Goal: Task Accomplishment & Management: Manage account settings

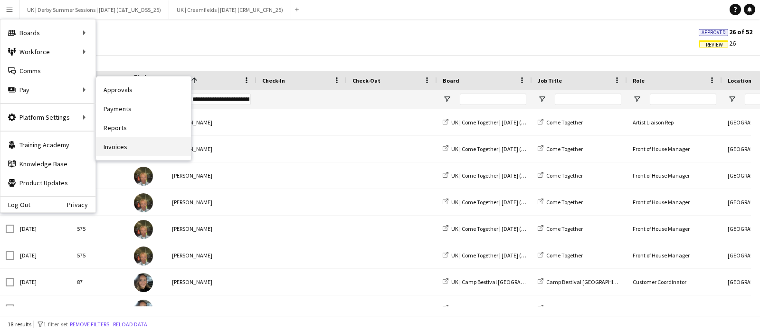
click at [142, 148] on link "Invoices" at bounding box center [143, 146] width 95 height 19
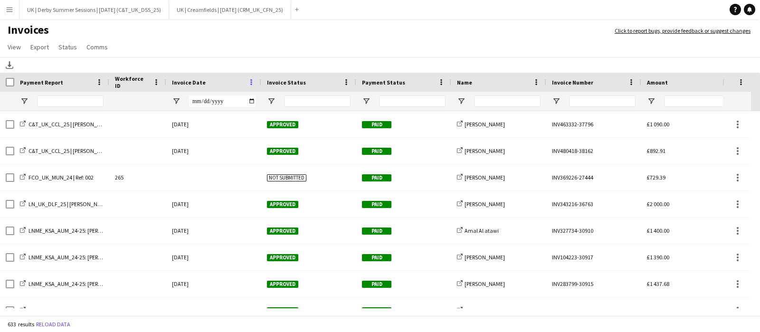
click at [251, 81] on span at bounding box center [251, 82] width 9 height 9
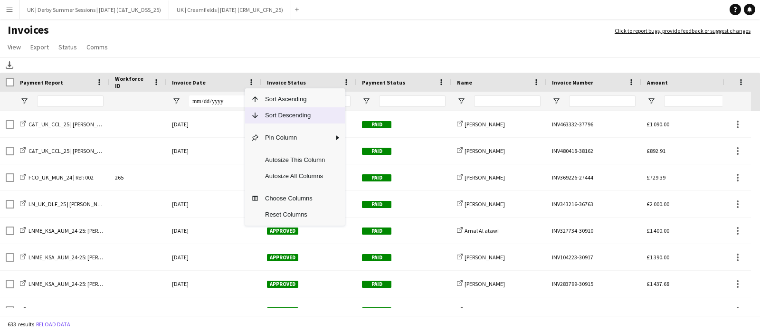
click at [270, 119] on span "Sort Descending" at bounding box center [294, 115] width 71 height 16
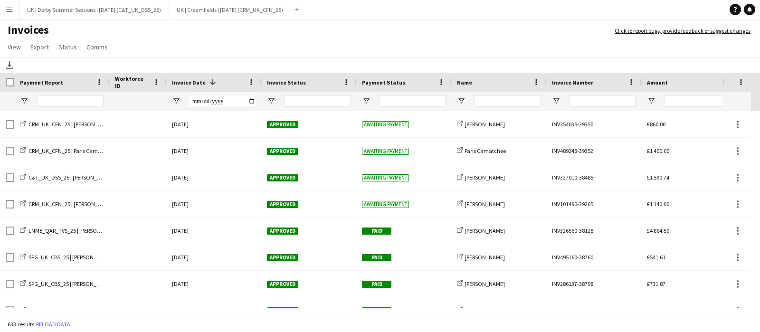
click at [0, 10] on button "Menu" at bounding box center [9, 9] width 19 height 19
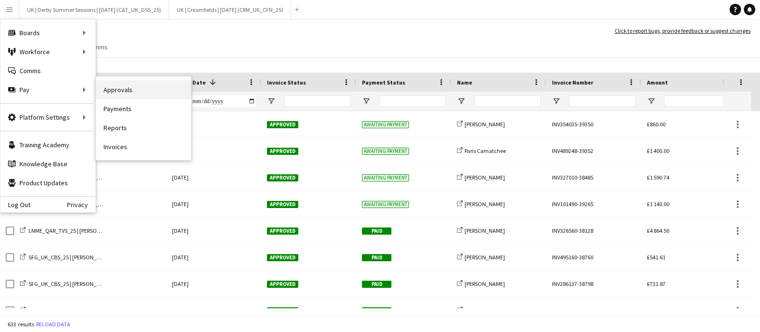
click at [130, 88] on link "Approvals" at bounding box center [143, 89] width 95 height 19
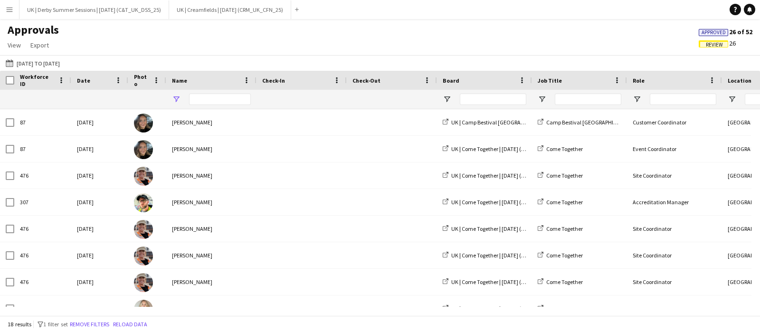
type input "**********"
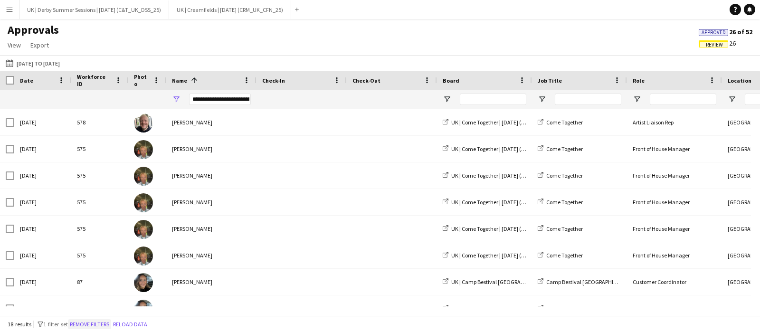
click at [89, 326] on button "Remove filters" at bounding box center [89, 324] width 43 height 10
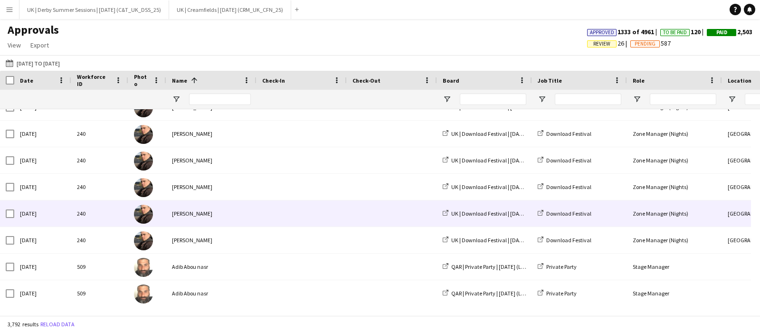
scroll to position [356, 0]
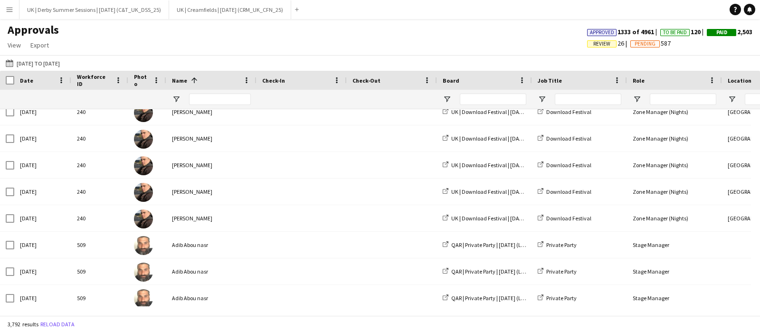
click at [604, 41] on span "Review" at bounding box center [601, 43] width 29 height 7
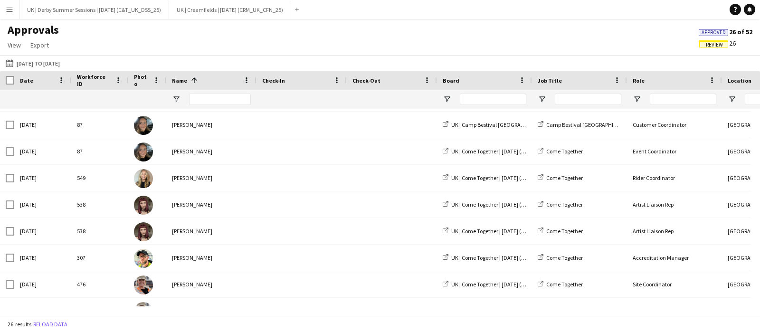
scroll to position [435, 0]
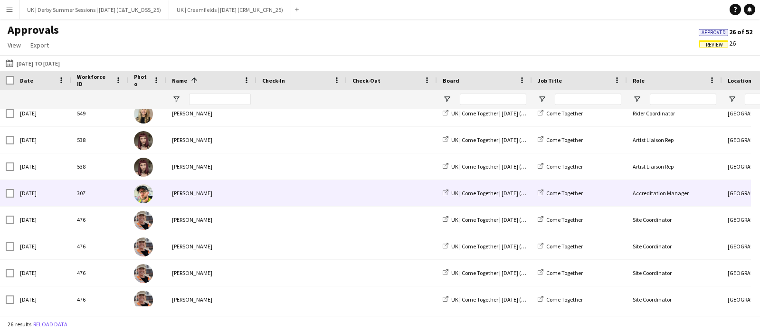
click at [252, 194] on div "[PERSON_NAME]" at bounding box center [211, 193] width 90 height 26
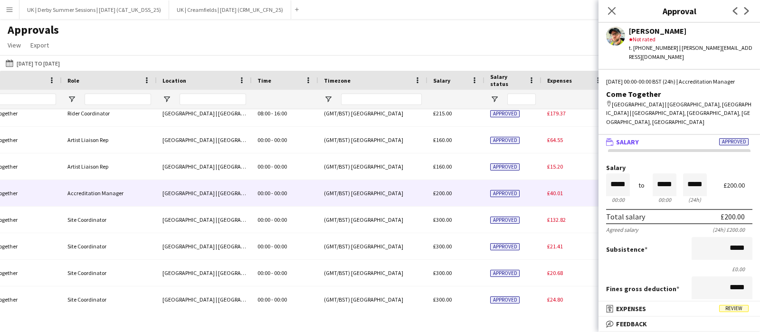
scroll to position [0, 0]
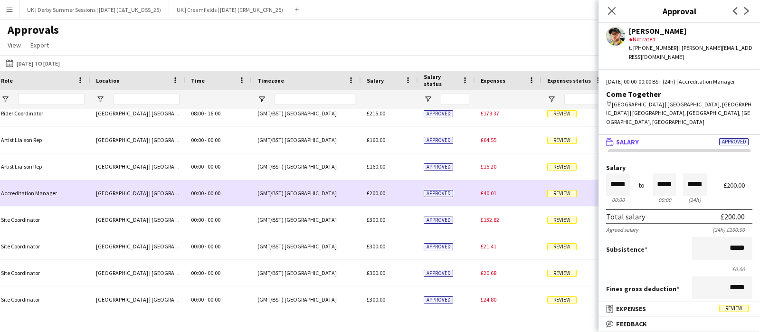
click at [488, 191] on span "£40.01" at bounding box center [489, 193] width 16 height 7
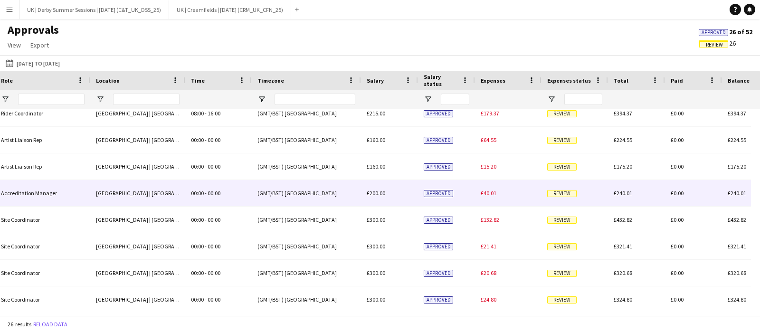
click at [489, 194] on span "£40.01" at bounding box center [489, 193] width 16 height 7
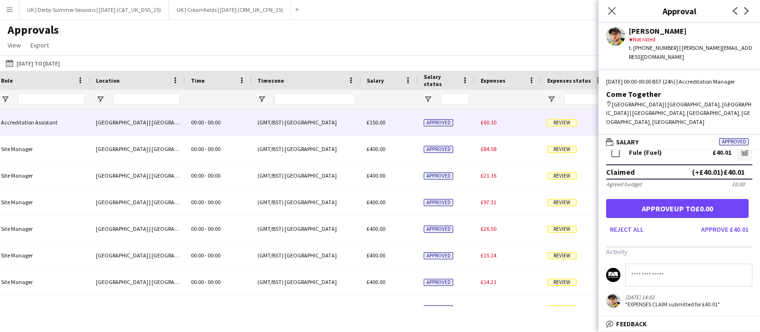
click at [394, 122] on div "£150.00" at bounding box center [389, 122] width 57 height 26
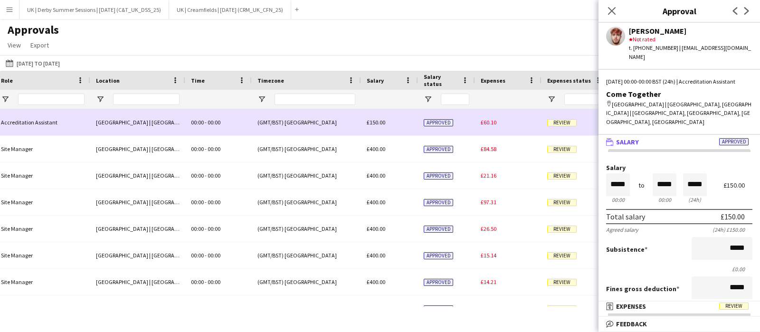
click at [490, 124] on span "£60.10" at bounding box center [489, 122] width 16 height 7
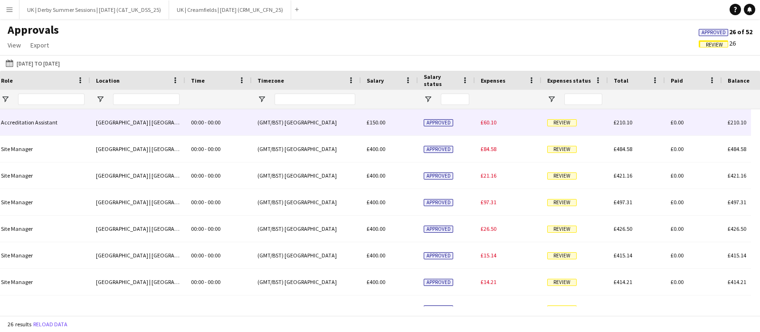
click at [489, 118] on div "£60.10" at bounding box center [508, 122] width 67 height 26
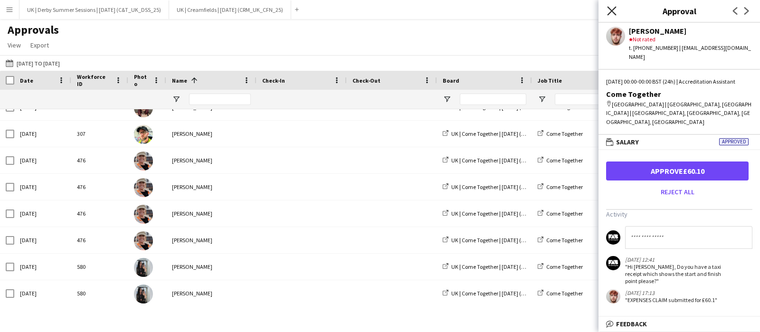
click at [612, 9] on icon "Close pop-in" at bounding box center [611, 10] width 9 height 9
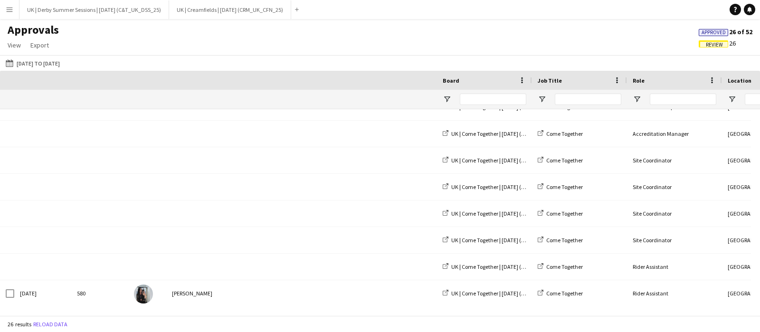
scroll to position [0, 656]
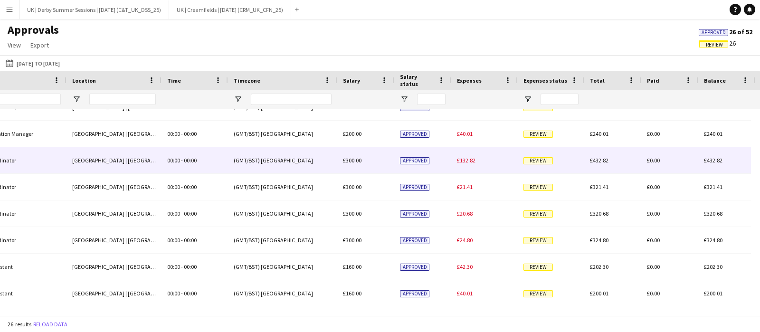
click at [467, 157] on span "£132.82" at bounding box center [466, 160] width 19 height 7
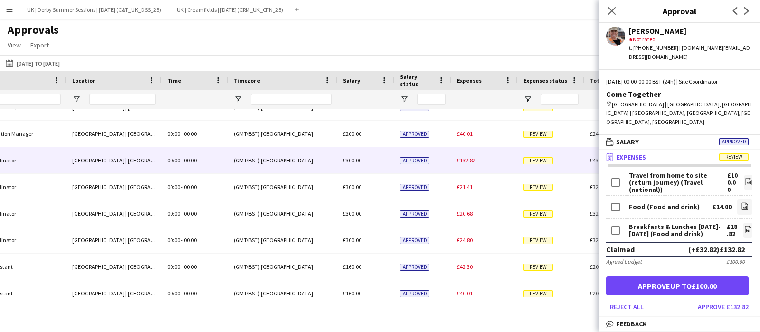
scroll to position [0, 0]
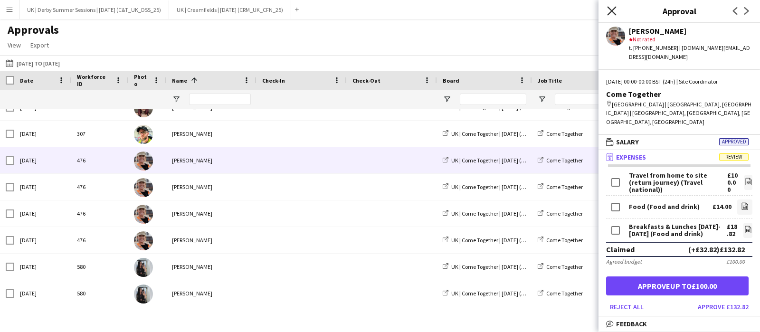
click at [607, 15] on icon "Close pop-in" at bounding box center [611, 10] width 9 height 9
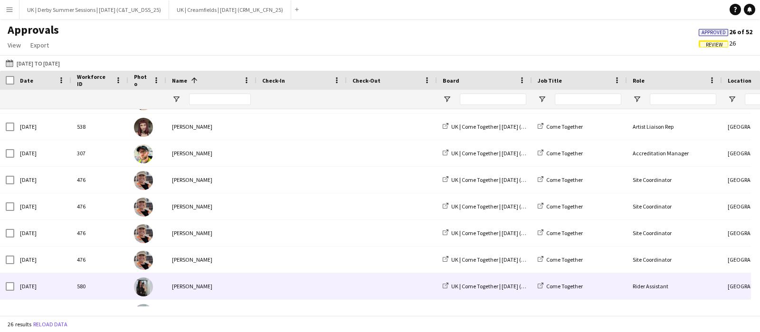
scroll to position [488, 0]
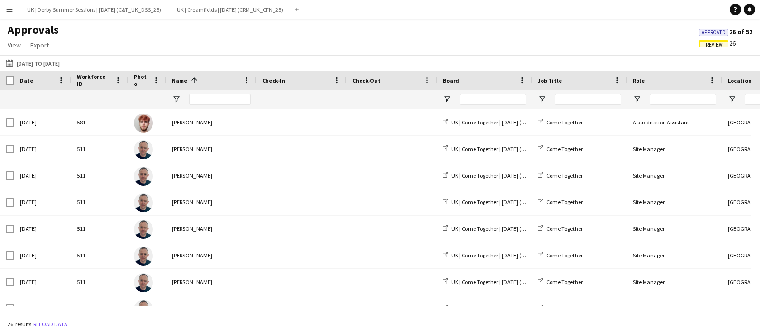
click at [10, 11] on app-icon "Menu" at bounding box center [10, 10] width 8 height 8
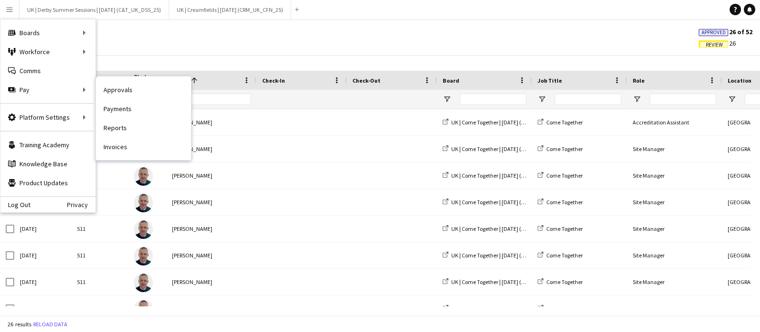
drag, startPoint x: 123, startPoint y: 144, endPoint x: 117, endPoint y: 115, distance: 28.6
click at [122, 144] on link "Invoices" at bounding box center [143, 146] width 95 height 19
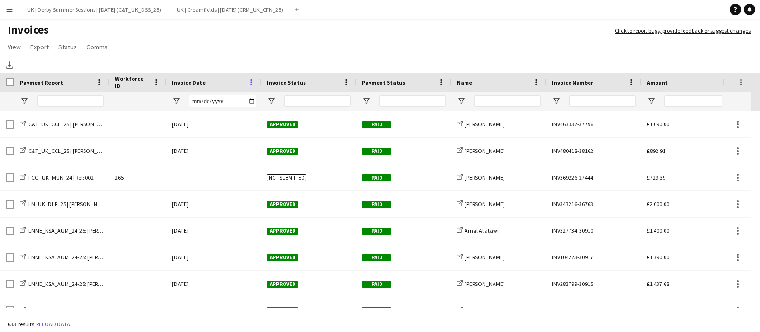
click at [255, 82] on span at bounding box center [251, 82] width 9 height 9
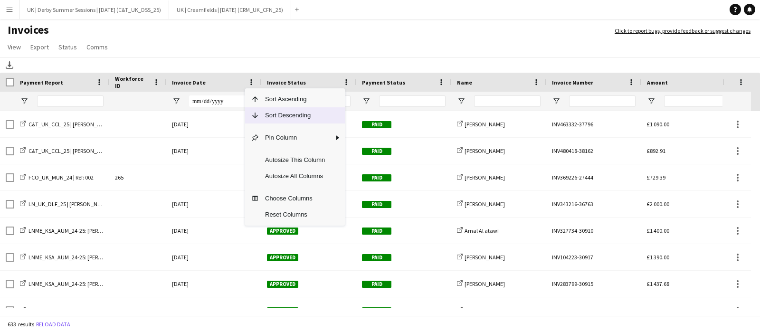
click at [278, 118] on span "Sort Descending" at bounding box center [294, 115] width 71 height 16
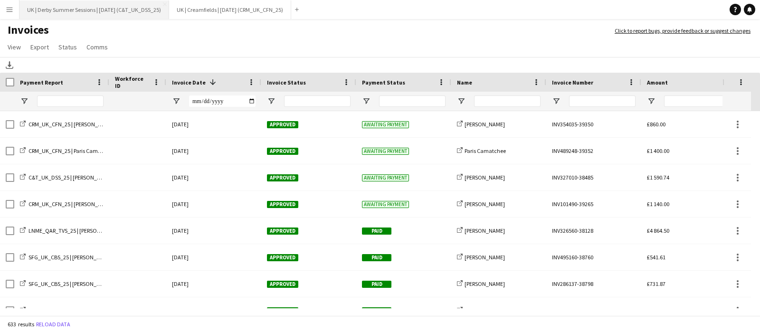
click at [8, 7] on app-icon "Menu" at bounding box center [10, 10] width 8 height 8
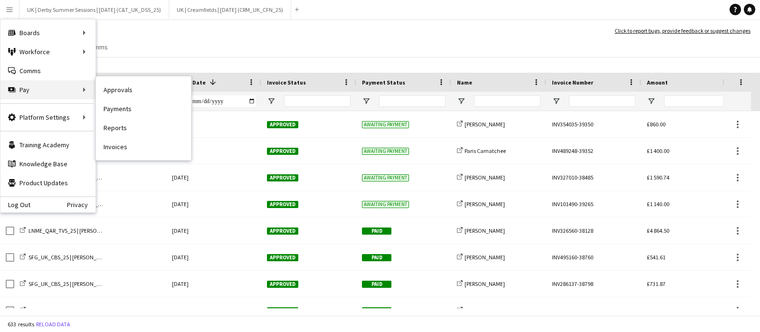
click at [59, 92] on div "Pay Pay" at bounding box center [47, 89] width 95 height 19
click at [77, 86] on div "Pay Pay" at bounding box center [47, 89] width 95 height 19
click at [125, 143] on link "Invoices" at bounding box center [143, 146] width 95 height 19
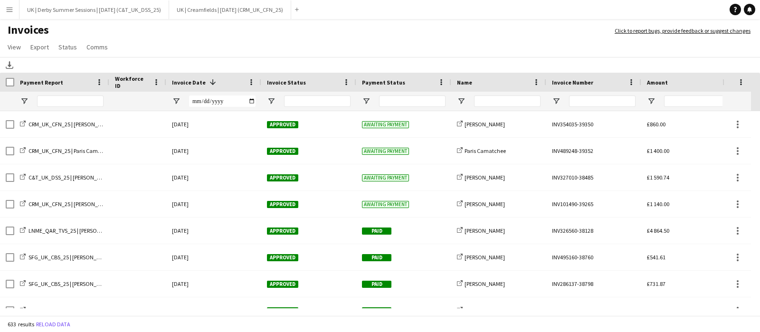
click at [14, 11] on button "Menu" at bounding box center [9, 9] width 19 height 19
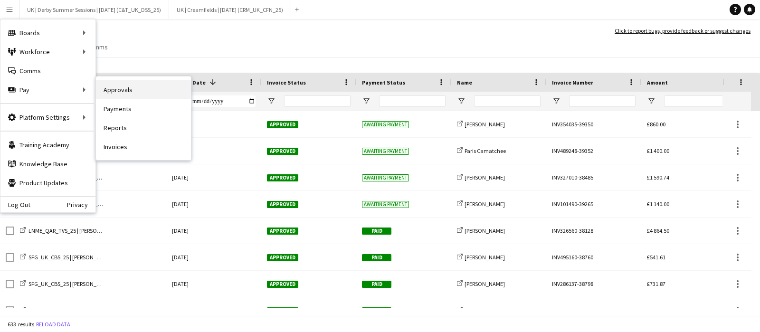
click at [123, 89] on link "Approvals" at bounding box center [143, 89] width 95 height 19
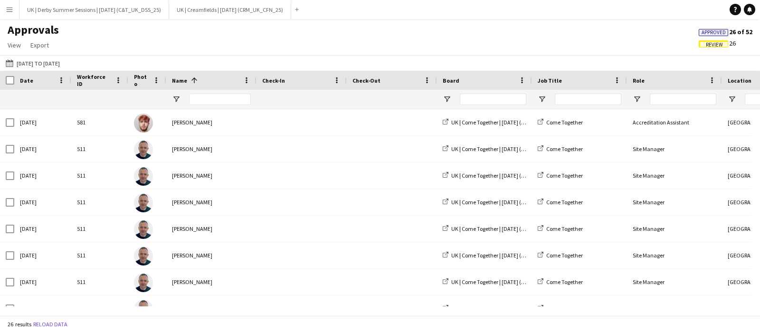
click at [5, 10] on button "Menu" at bounding box center [9, 9] width 19 height 19
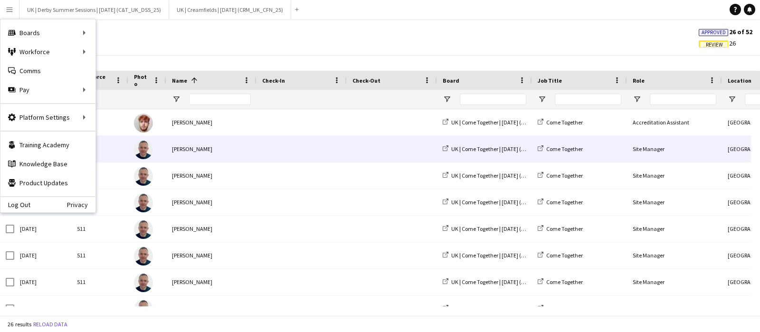
click at [120, 146] on div "511" at bounding box center [99, 149] width 57 height 26
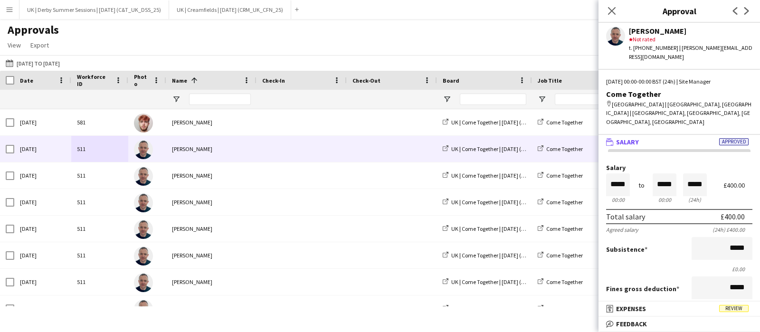
click at [7, 10] on app-icon "Menu" at bounding box center [10, 10] width 8 height 8
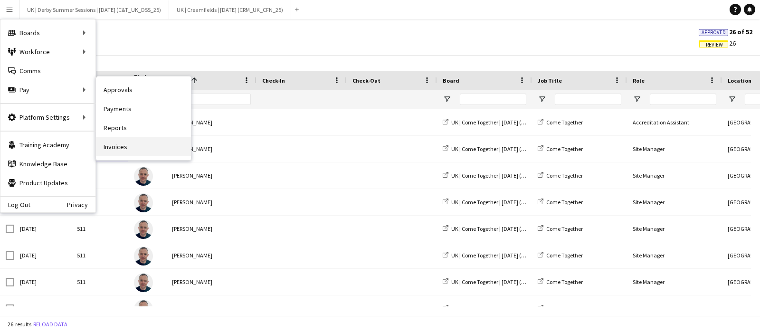
click at [133, 149] on link "Invoices" at bounding box center [143, 146] width 95 height 19
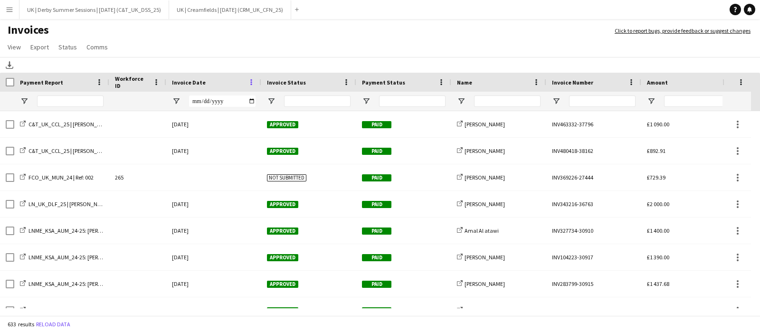
click at [252, 84] on span at bounding box center [251, 82] width 9 height 9
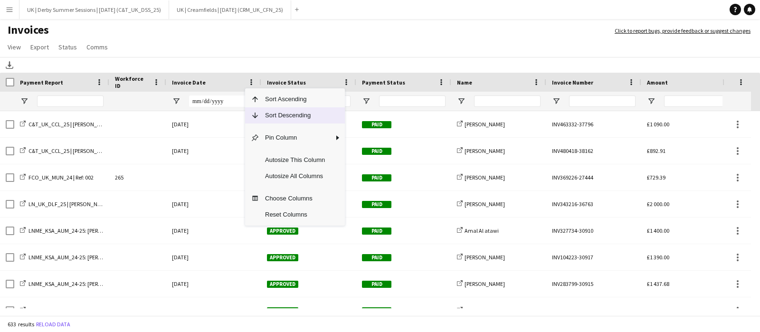
click at [258, 117] on span "Column Menu" at bounding box center [255, 115] width 9 height 9
